Goal: Information Seeking & Learning: Learn about a topic

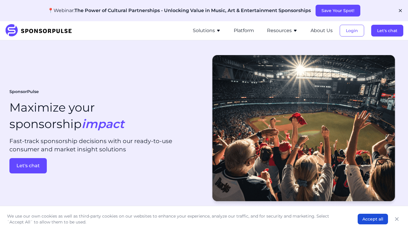
click at [217, 29] on icon "button" at bounding box center [218, 30] width 5 height 5
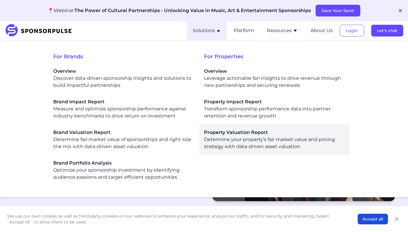
click at [230, 136] on div "Property Valuation Report Determine your property’s fair market value and prici…" at bounding box center [274, 139] width 141 height 21
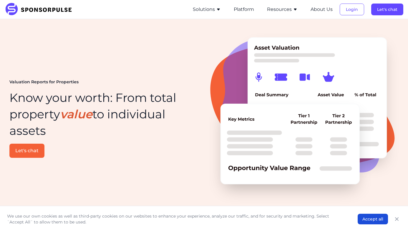
click at [215, 10] on button "Solutions" at bounding box center [207, 9] width 28 height 7
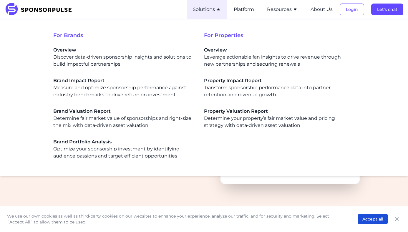
click at [172, 196] on div "Valuation Reports for Properties Know your worth: From total property value to …" at bounding box center [203, 119] width 389 height 180
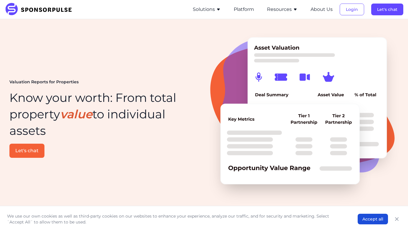
click at [294, 10] on icon "button" at bounding box center [295, 9] width 5 height 5
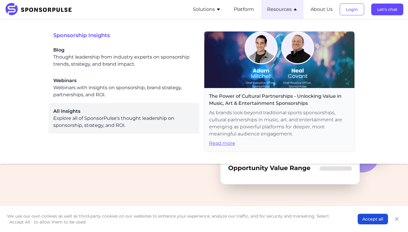
click at [82, 125] on div "All Insights Explore all of SponsorPulse's thought leadership on sponsorship, s…" at bounding box center [123, 118] width 141 height 21
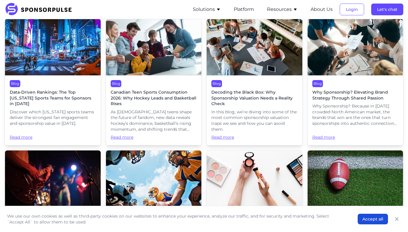
scroll to position [160, 0]
